Goal: Navigation & Orientation: Find specific page/section

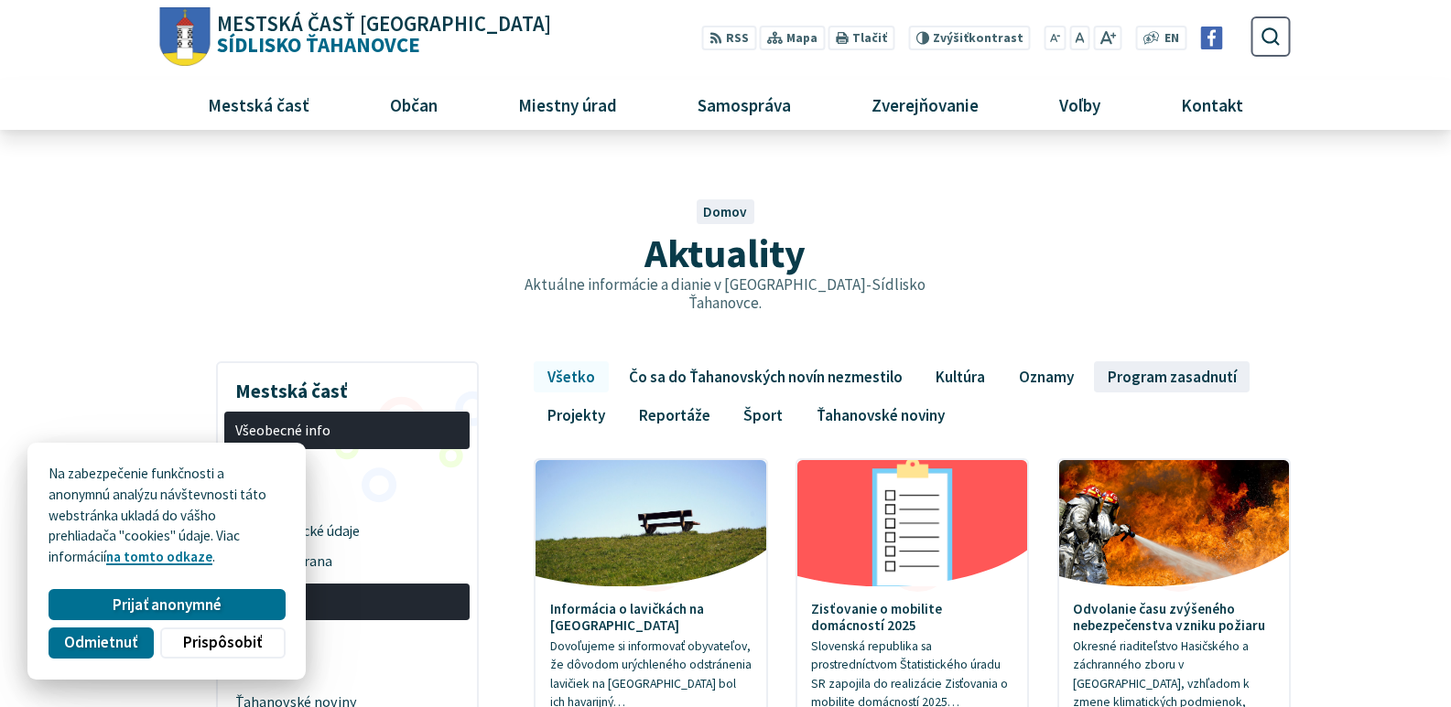
click at [1160, 361] on link "Program zasadnutí" at bounding box center [1172, 376] width 156 height 31
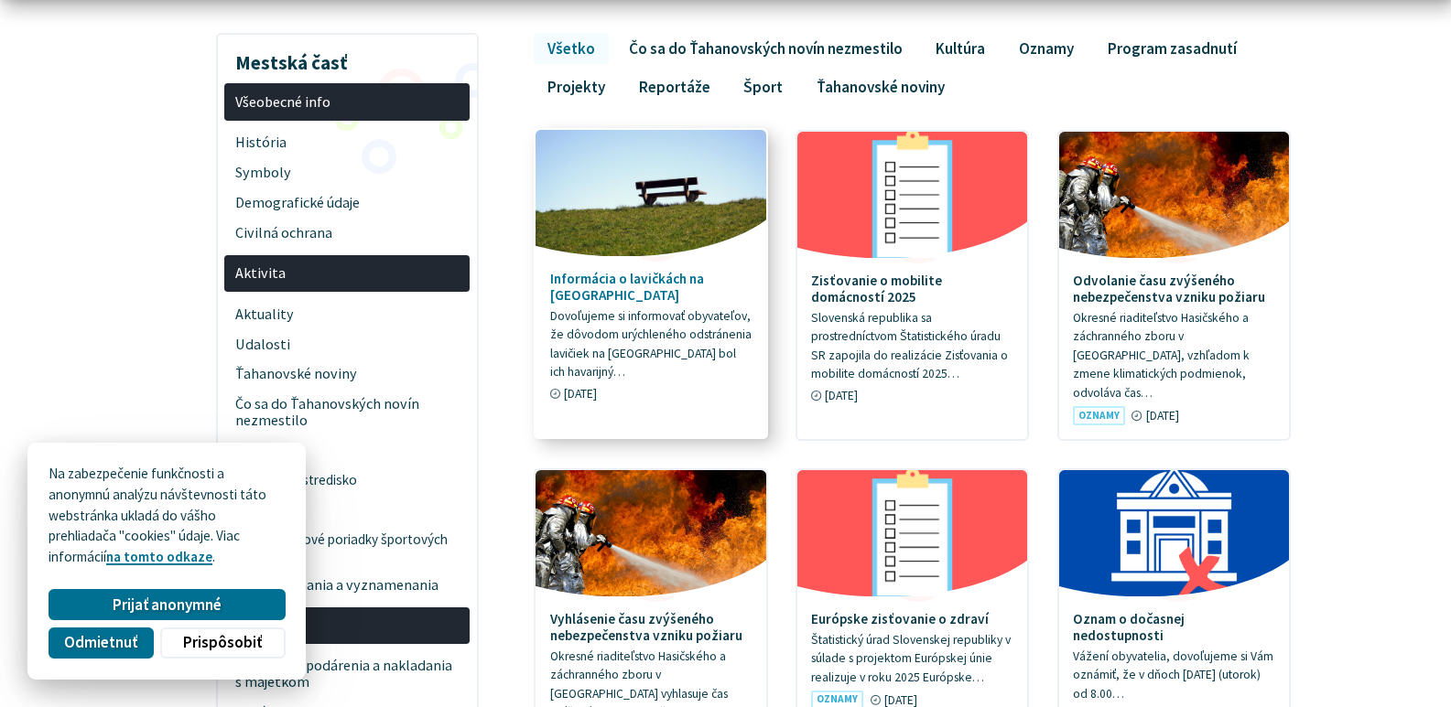
scroll to position [336, 0]
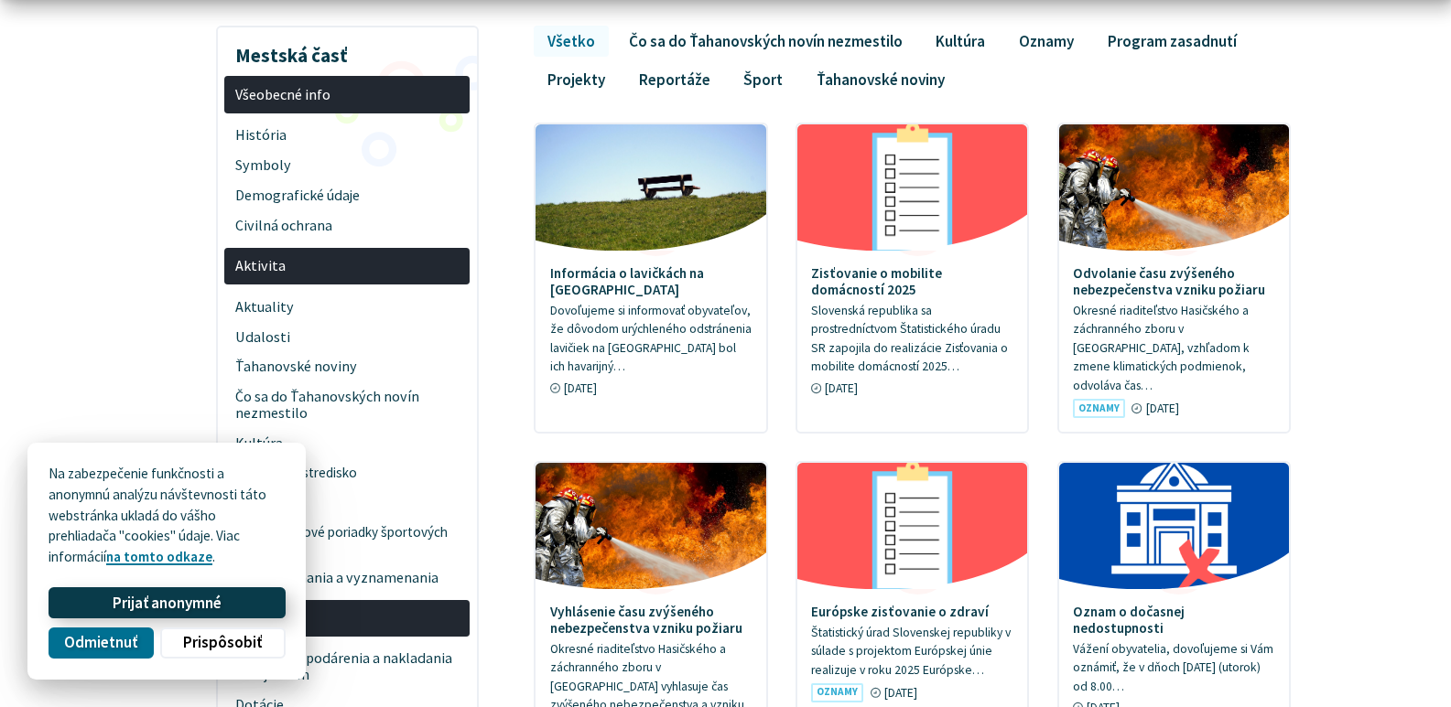
click at [147, 606] on span "Prijať anonymné" at bounding box center [167, 603] width 109 height 19
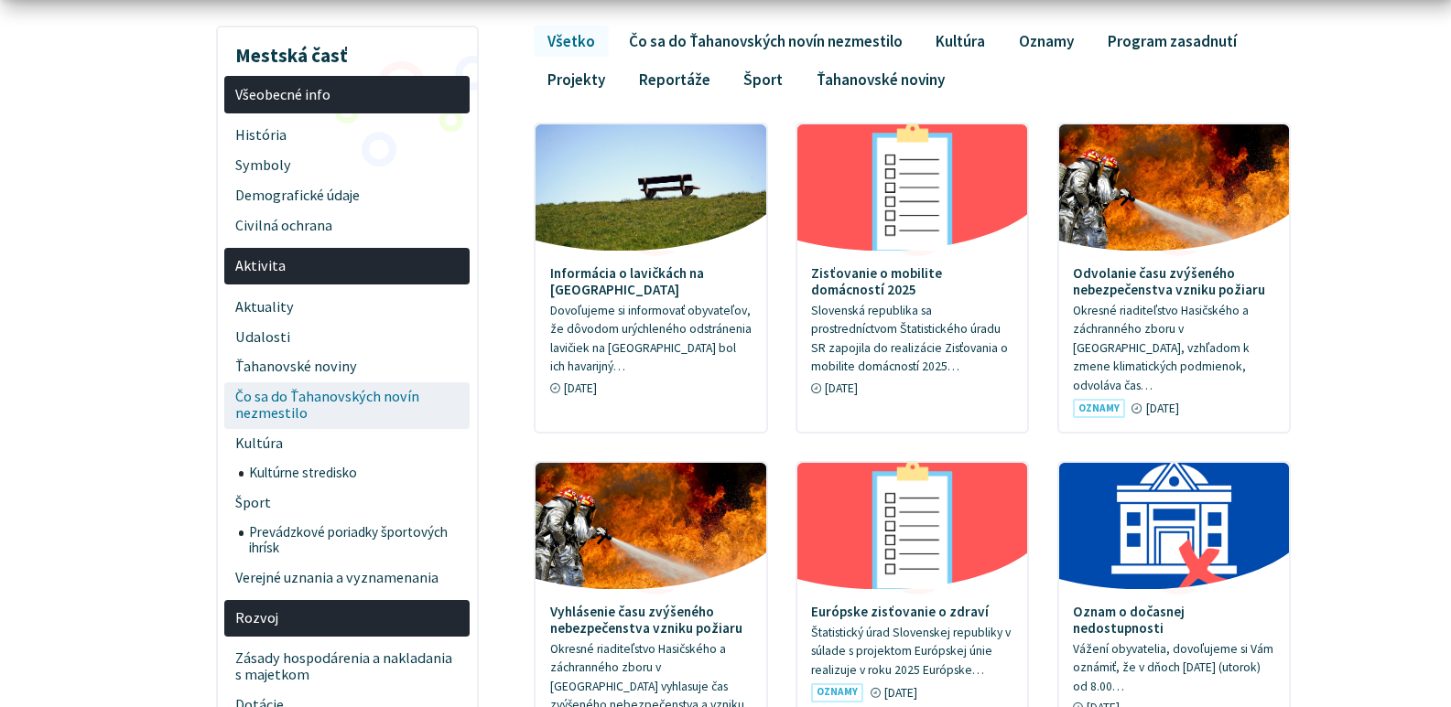
click at [342, 384] on span "Čo sa do Ťahanovských novín nezmestilo" at bounding box center [347, 406] width 224 height 47
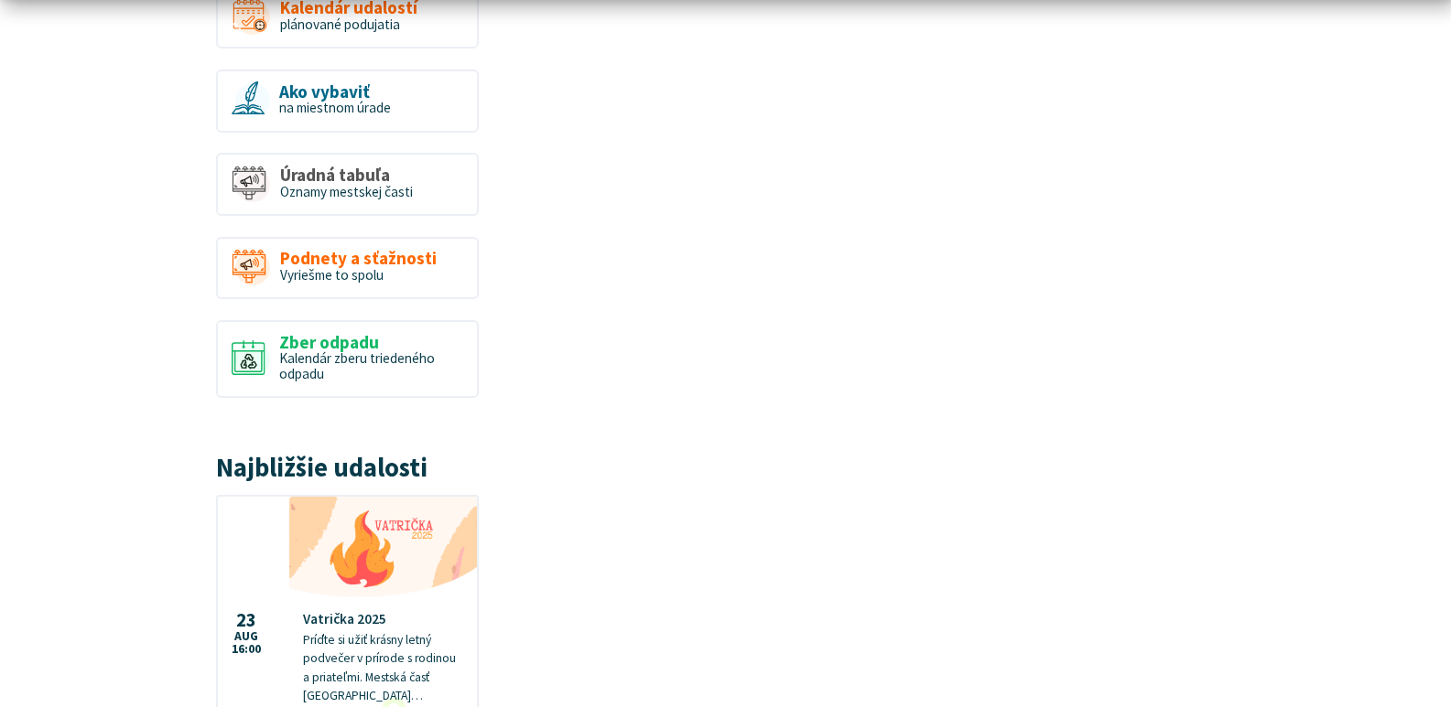
scroll to position [1523, 0]
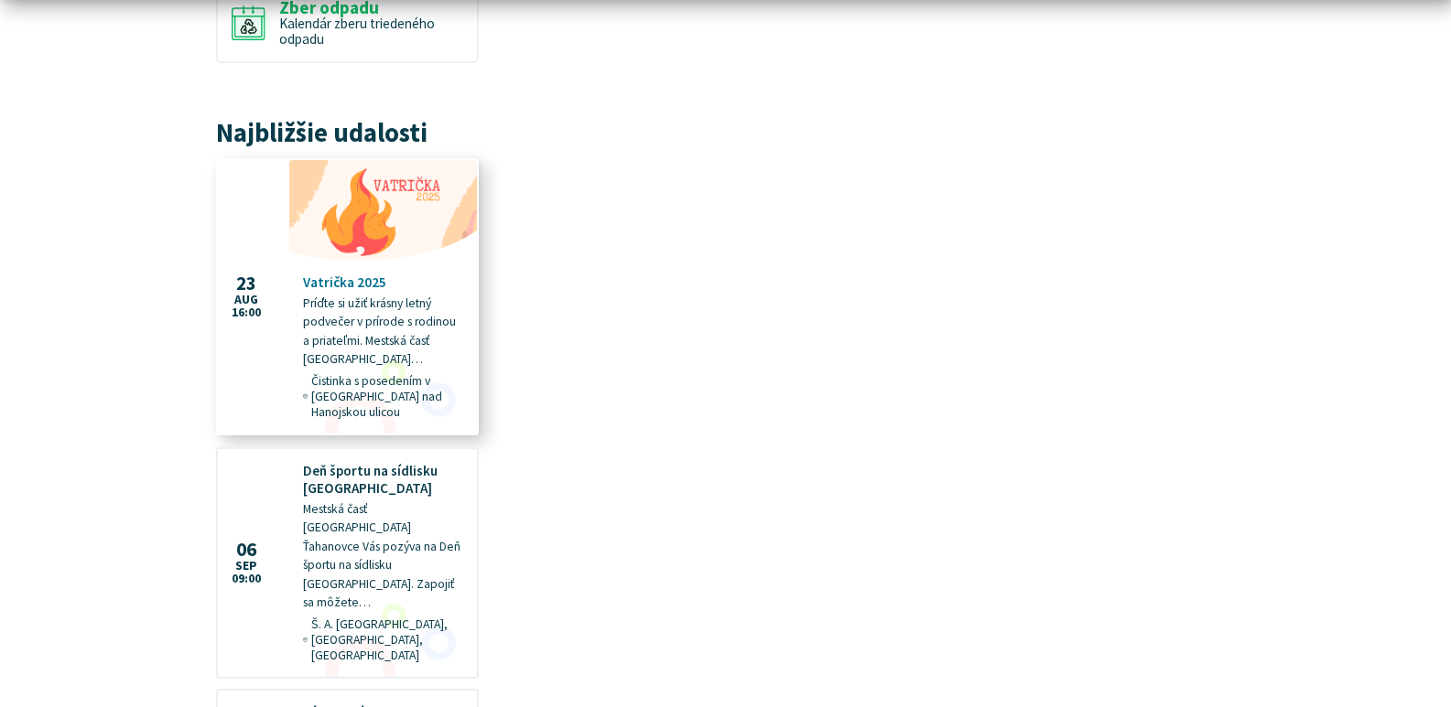
click at [353, 350] on p "Príďte si užiť krásny letný podvečer v prírode s rodinou a priateľmi. Mestská č…" at bounding box center [383, 332] width 160 height 75
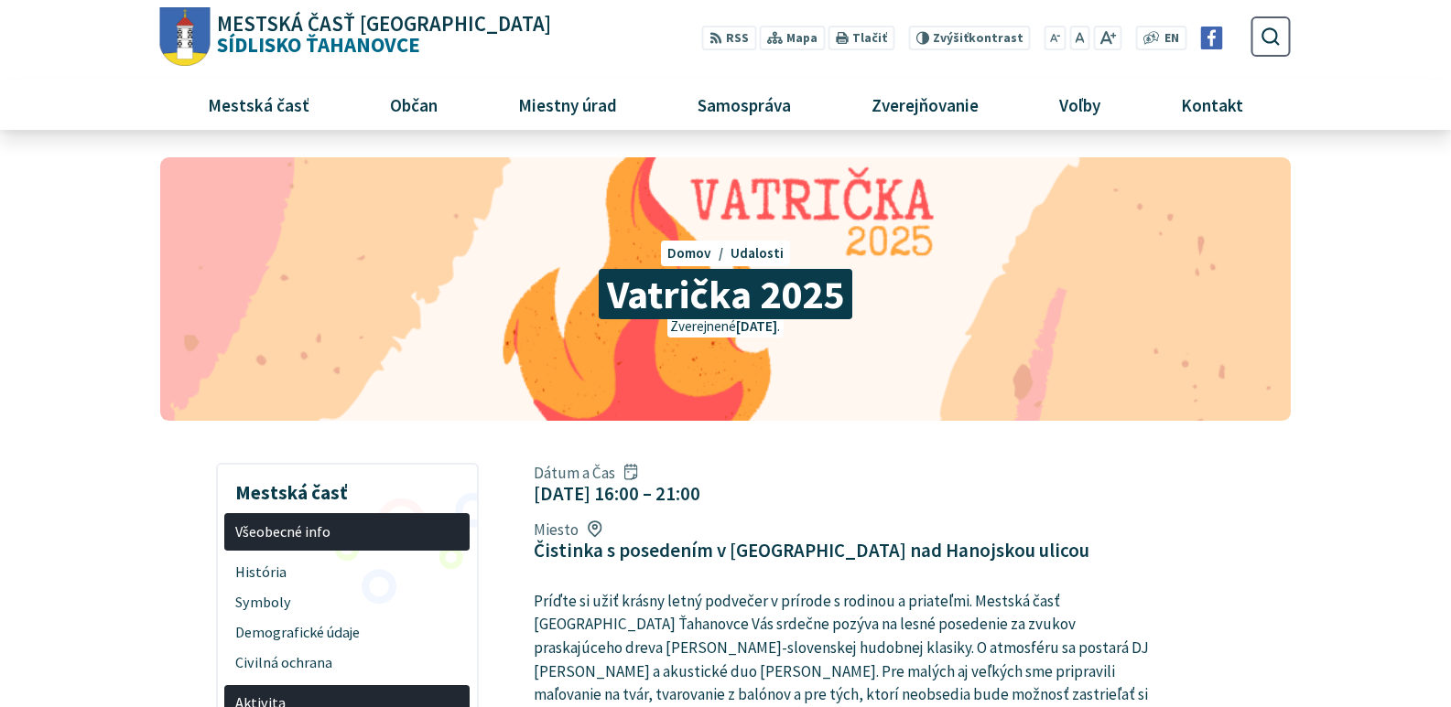
scroll to position [336, 0]
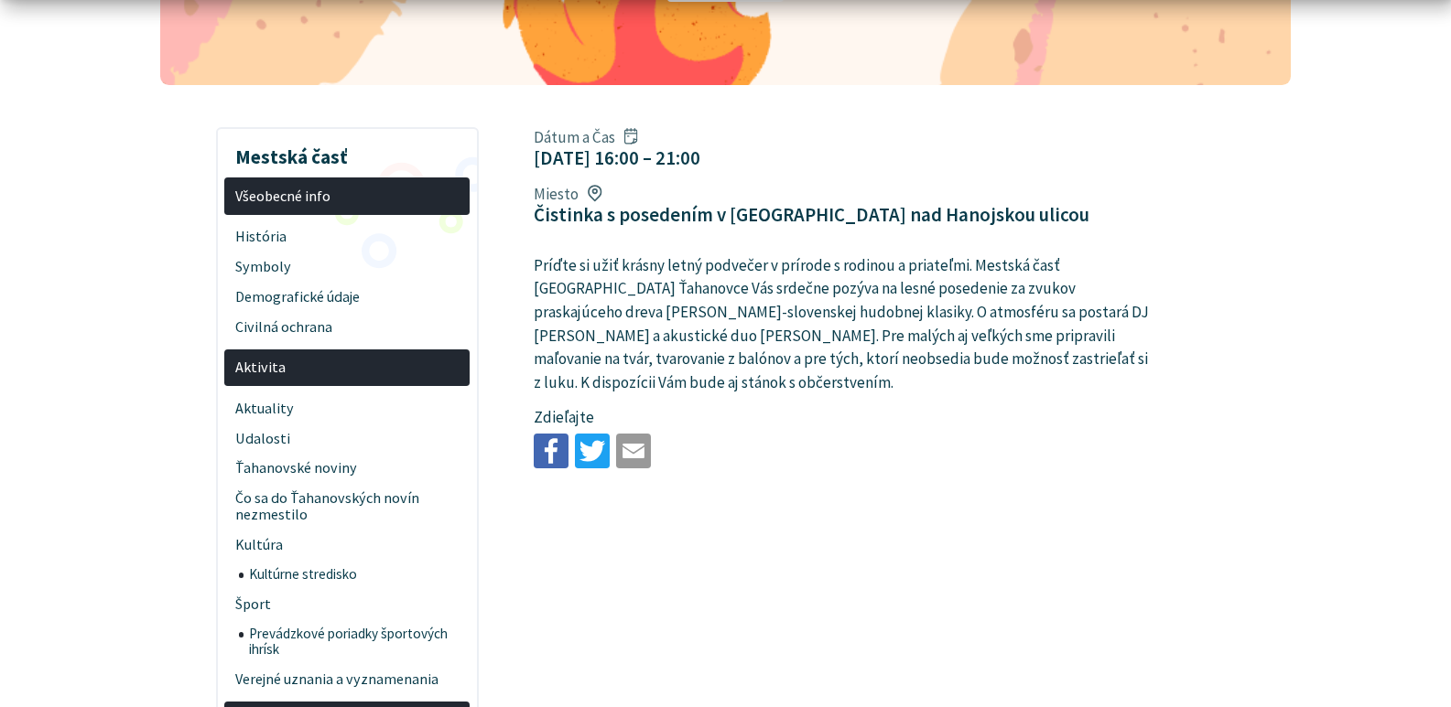
click at [322, 363] on span "Aktivita" at bounding box center [347, 368] width 224 height 30
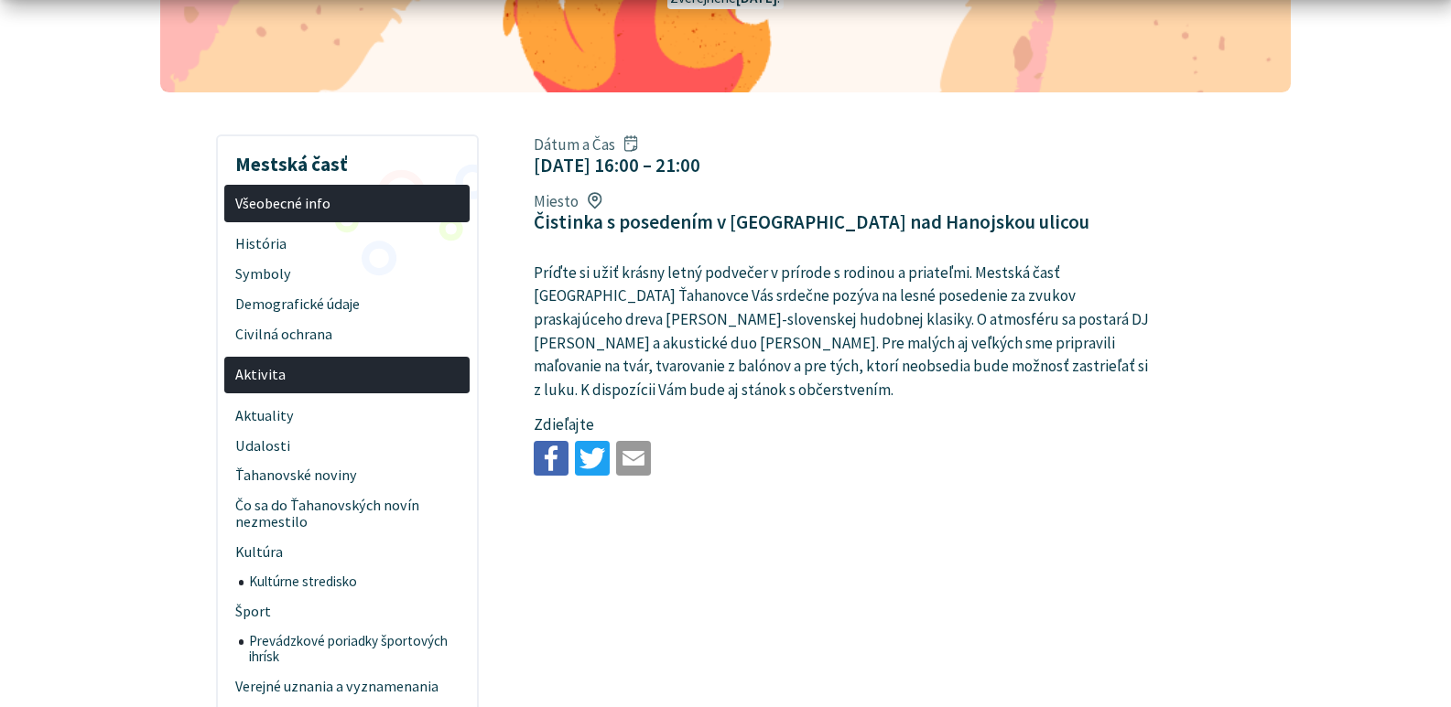
scroll to position [336, 0]
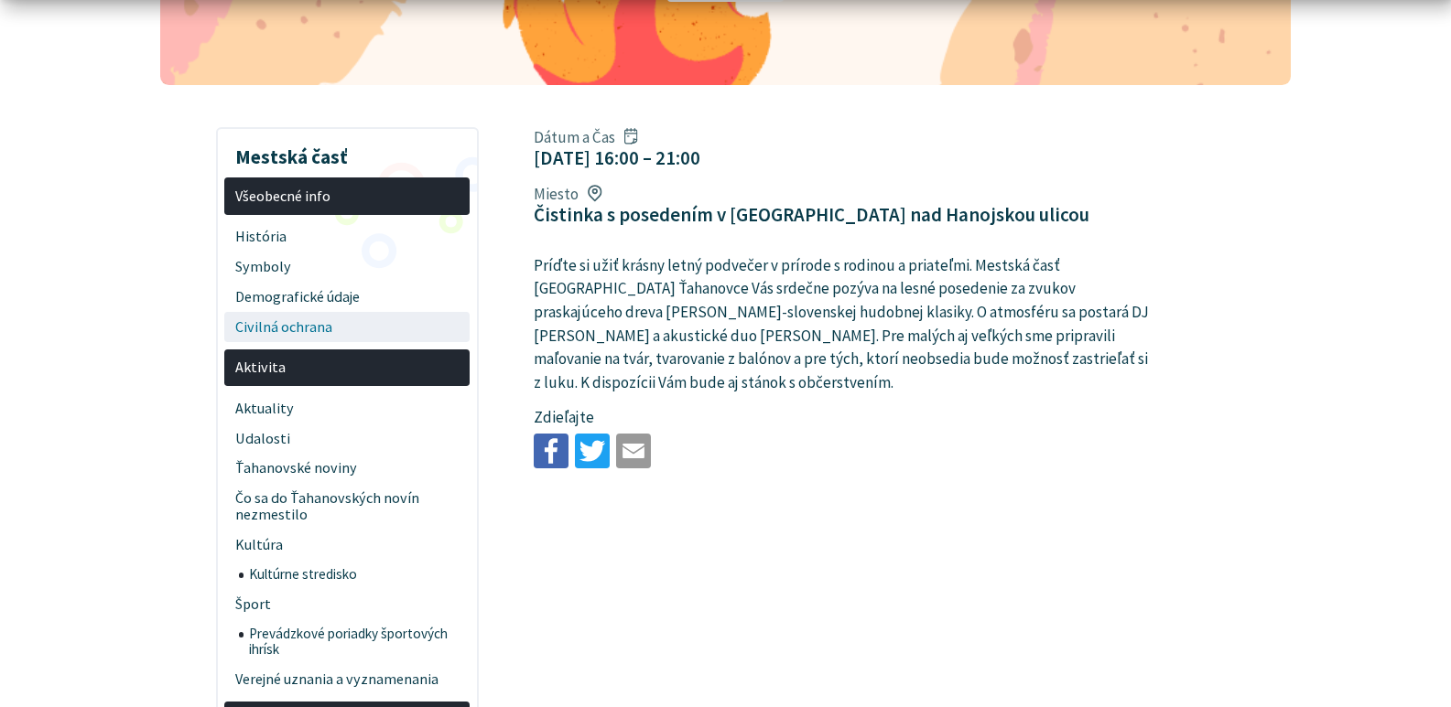
click at [297, 335] on span "Civilná ochrana" at bounding box center [347, 327] width 224 height 30
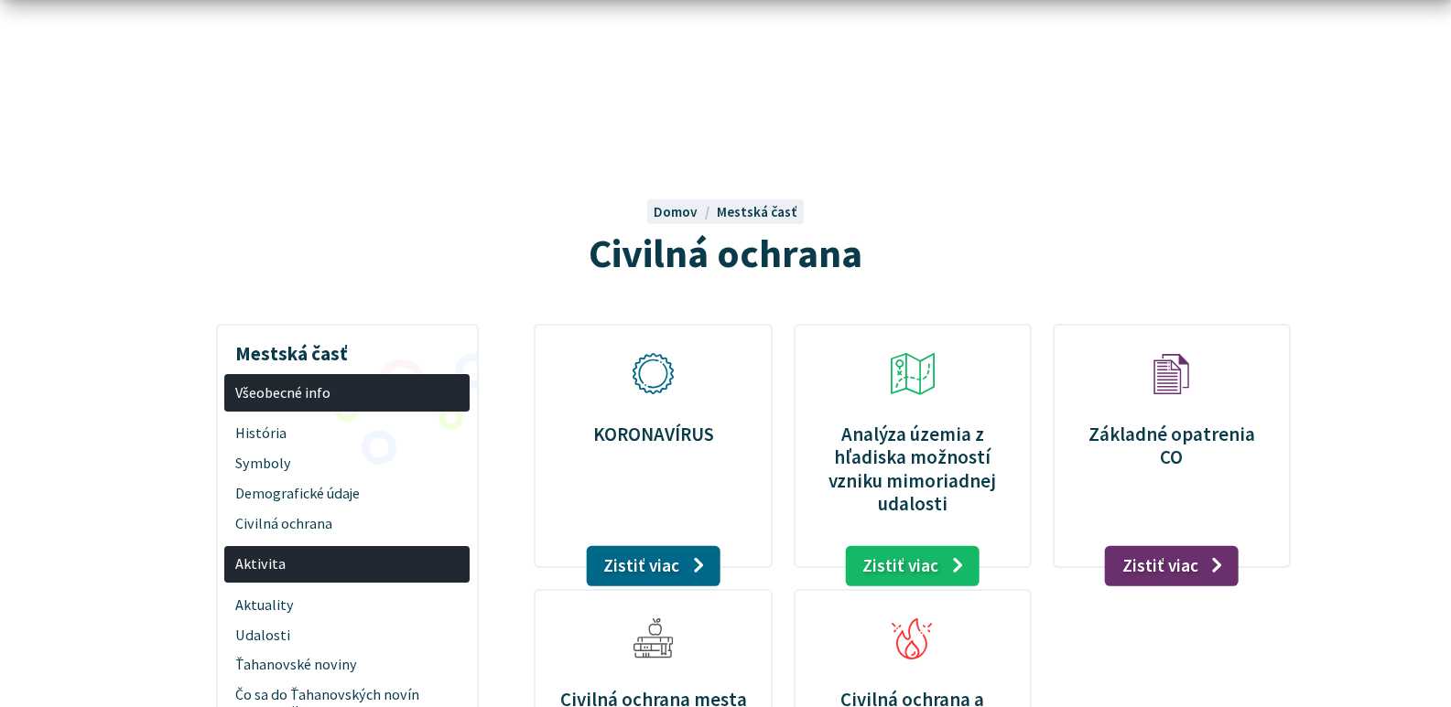
scroll to position [336, 0]
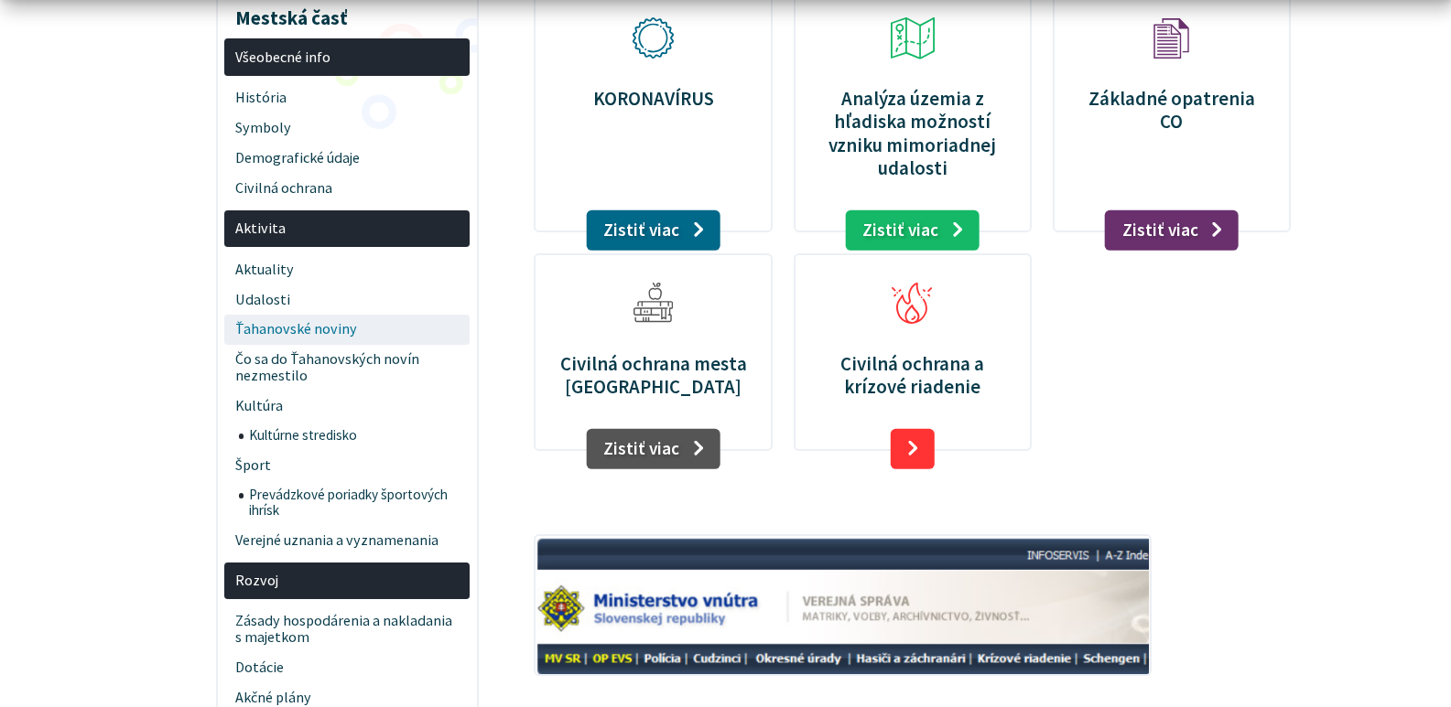
click at [388, 326] on span "Ťahanovské noviny" at bounding box center [347, 330] width 224 height 30
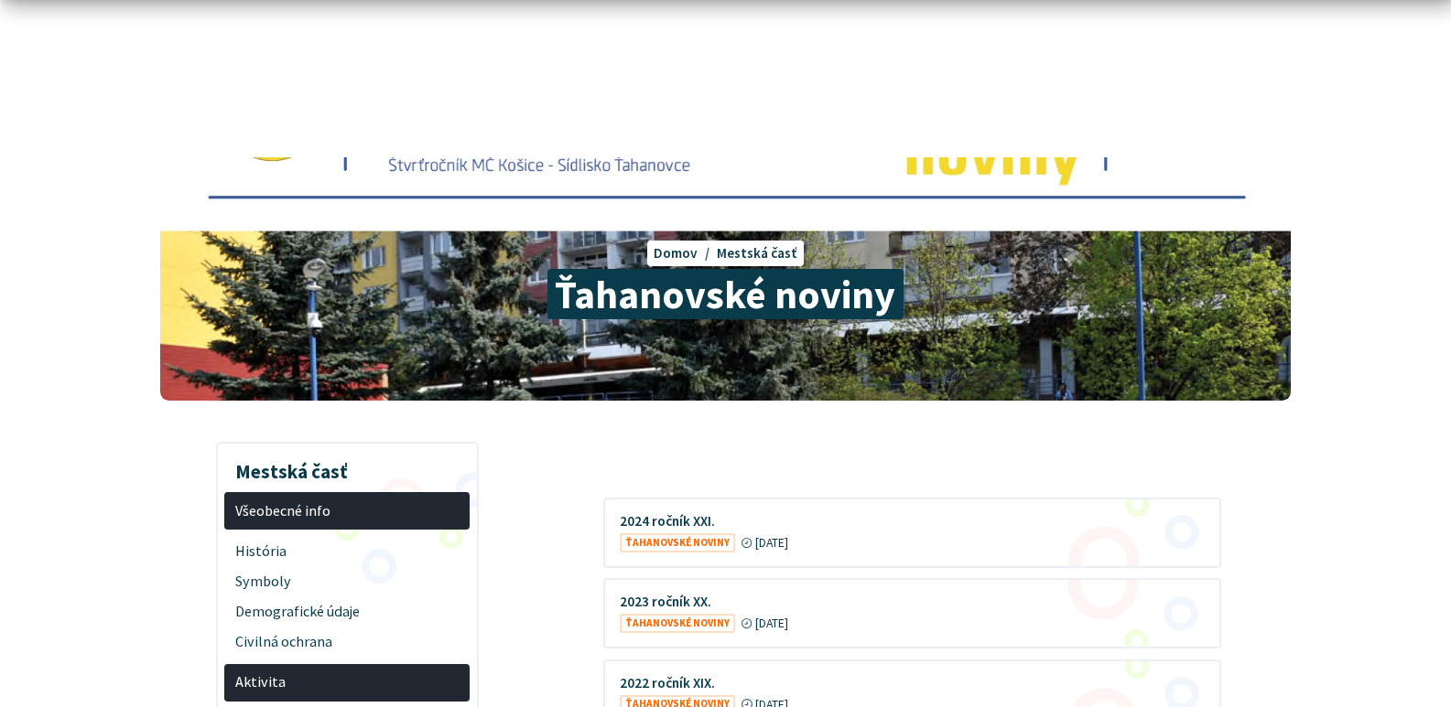
scroll to position [336, 0]
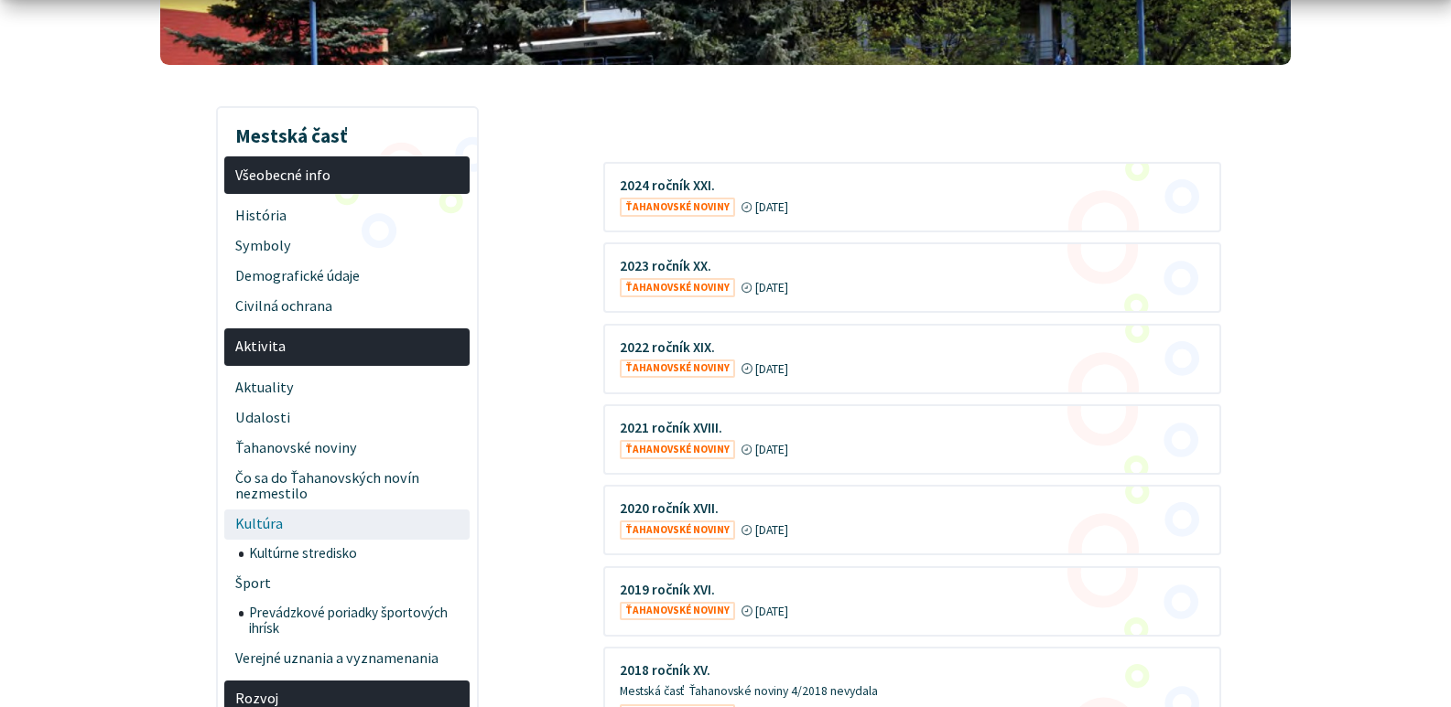
click at [366, 529] on span "Kultúra" at bounding box center [347, 525] width 224 height 30
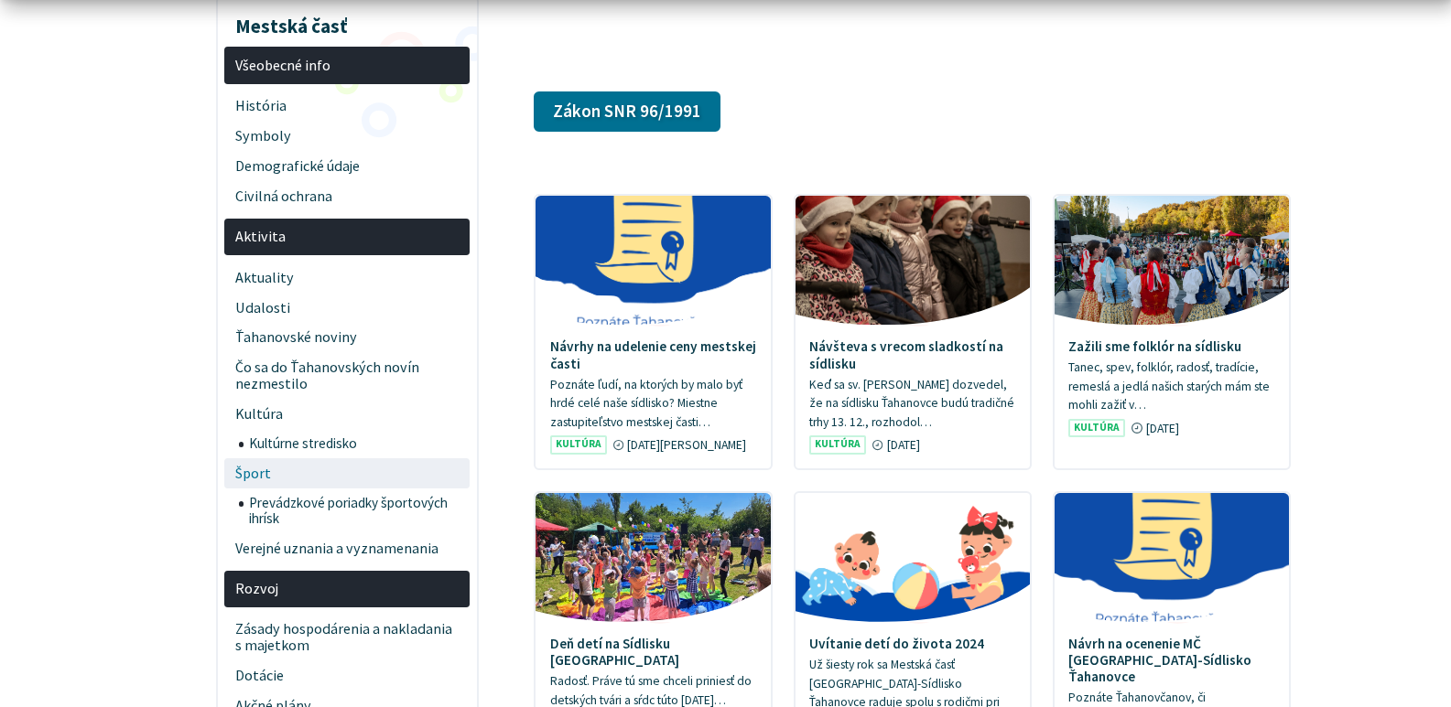
scroll to position [336, 0]
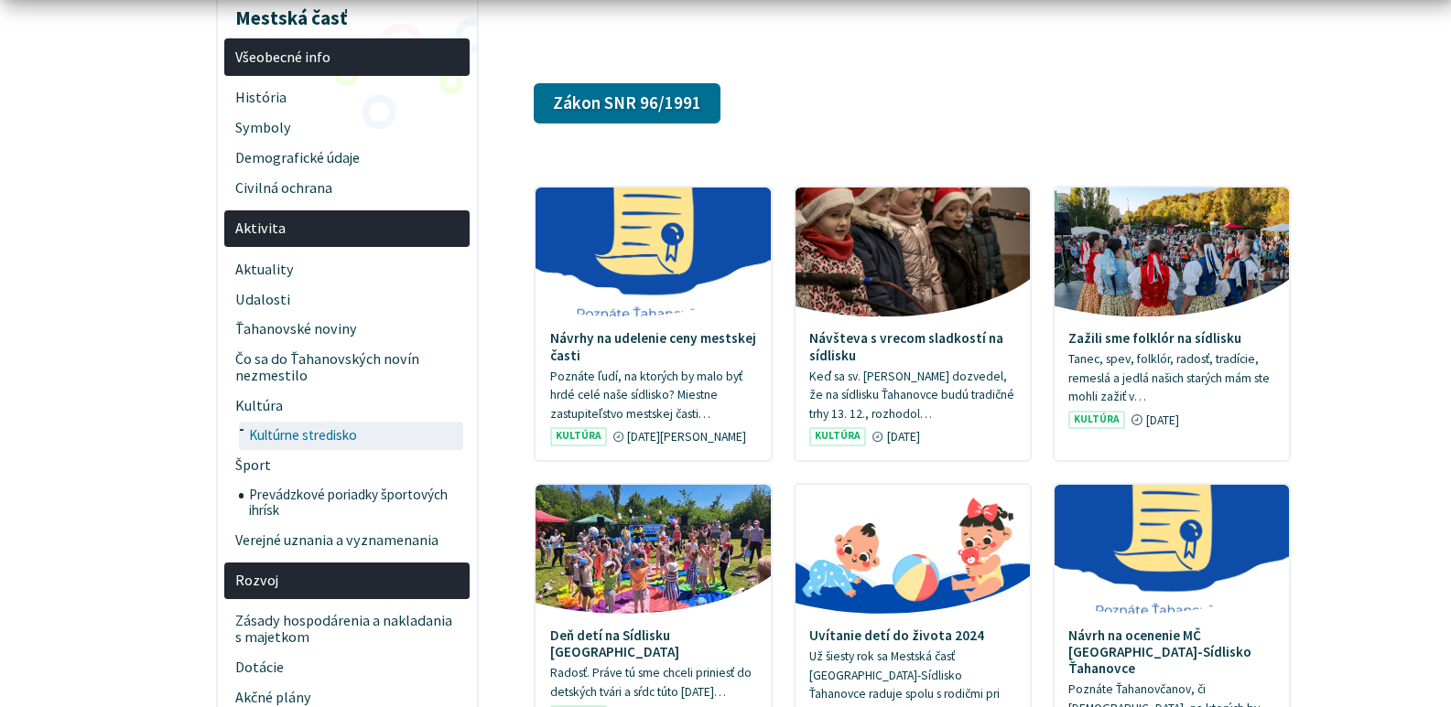
click at [389, 431] on span "Kultúrne stredisko" at bounding box center [354, 436] width 210 height 29
